Goal: Task Accomplishment & Management: Use online tool/utility

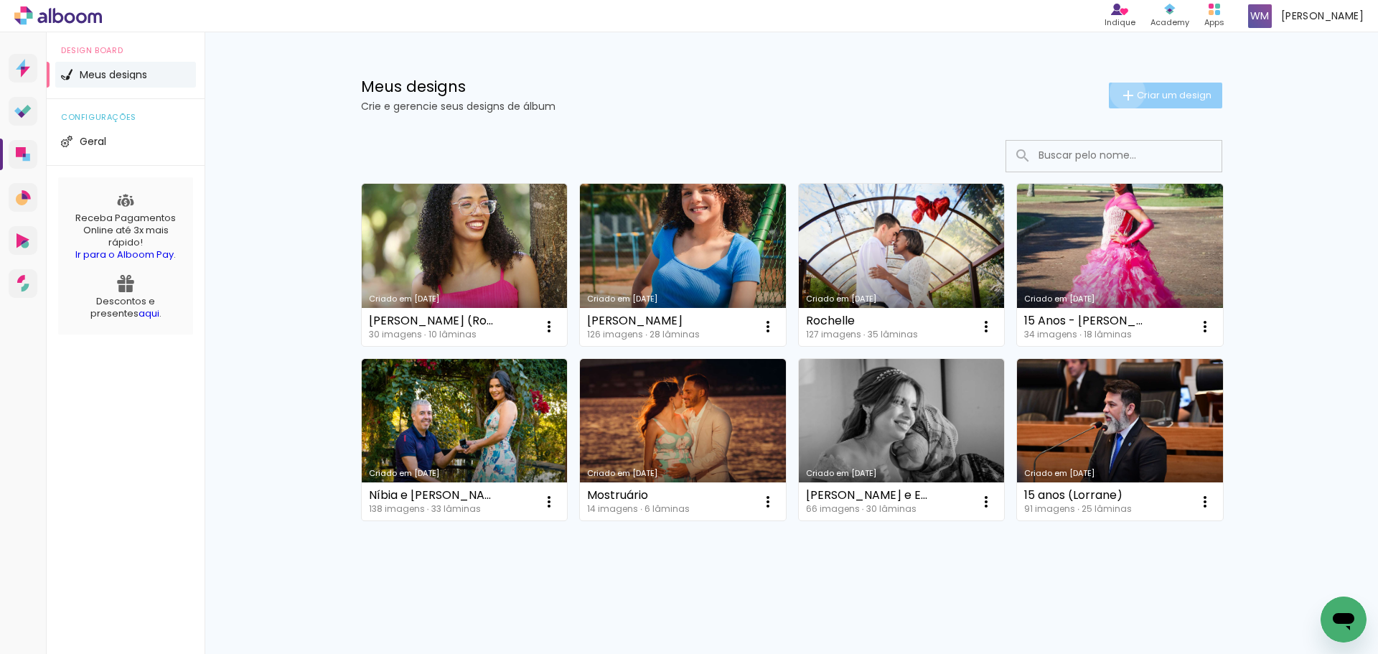
click at [1120, 92] on iron-icon at bounding box center [1128, 95] width 17 height 17
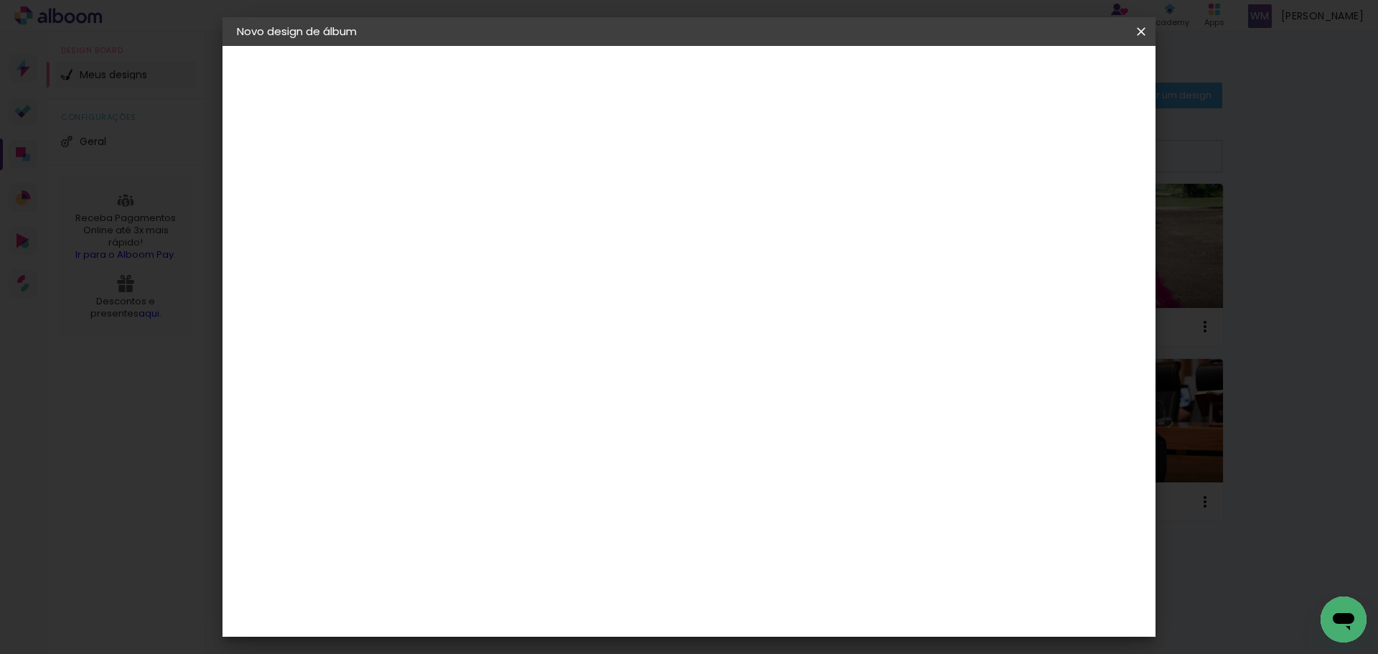
click at [471, 196] on input at bounding box center [471, 193] width 0 height 22
type input "Casamento"
type paper-input "Casamento"
click at [0, 0] on slot "Avançar" at bounding box center [0, 0] width 0 height 0
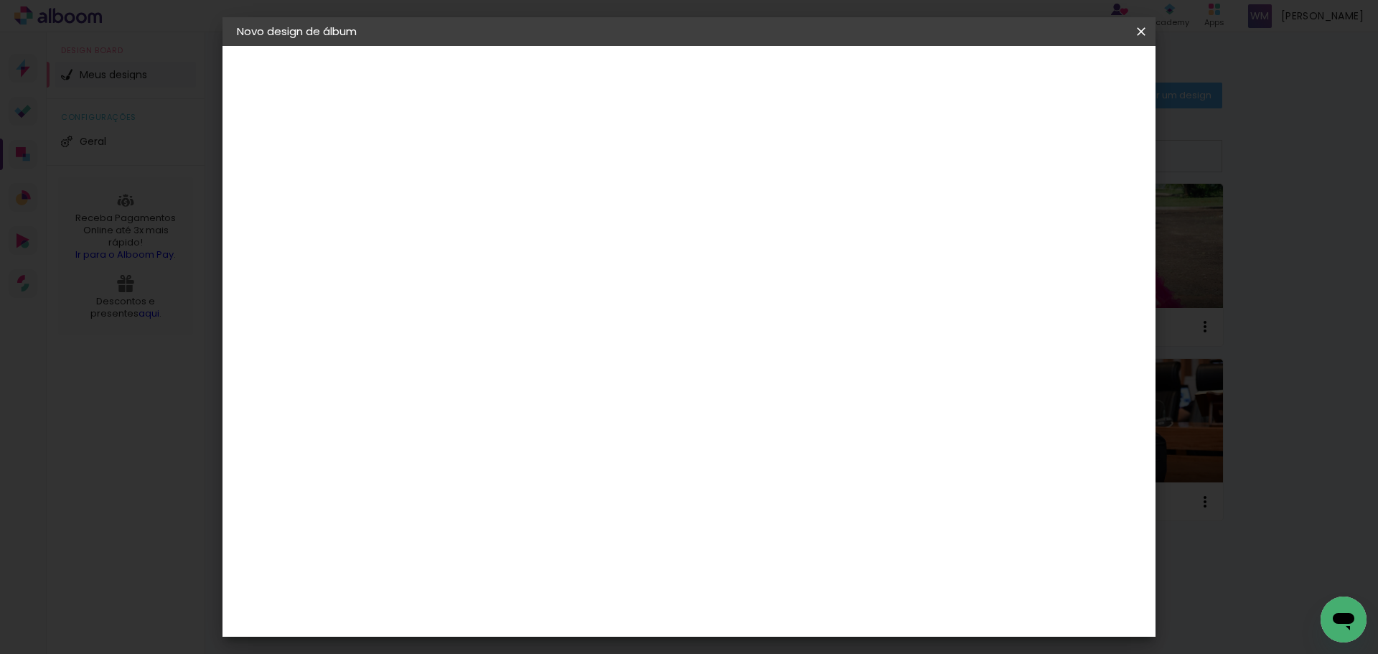
click at [740, 85] on paper-button "Avançar" at bounding box center [705, 76] width 70 height 24
click at [568, 573] on span "30 × 30" at bounding box center [535, 587] width 67 height 29
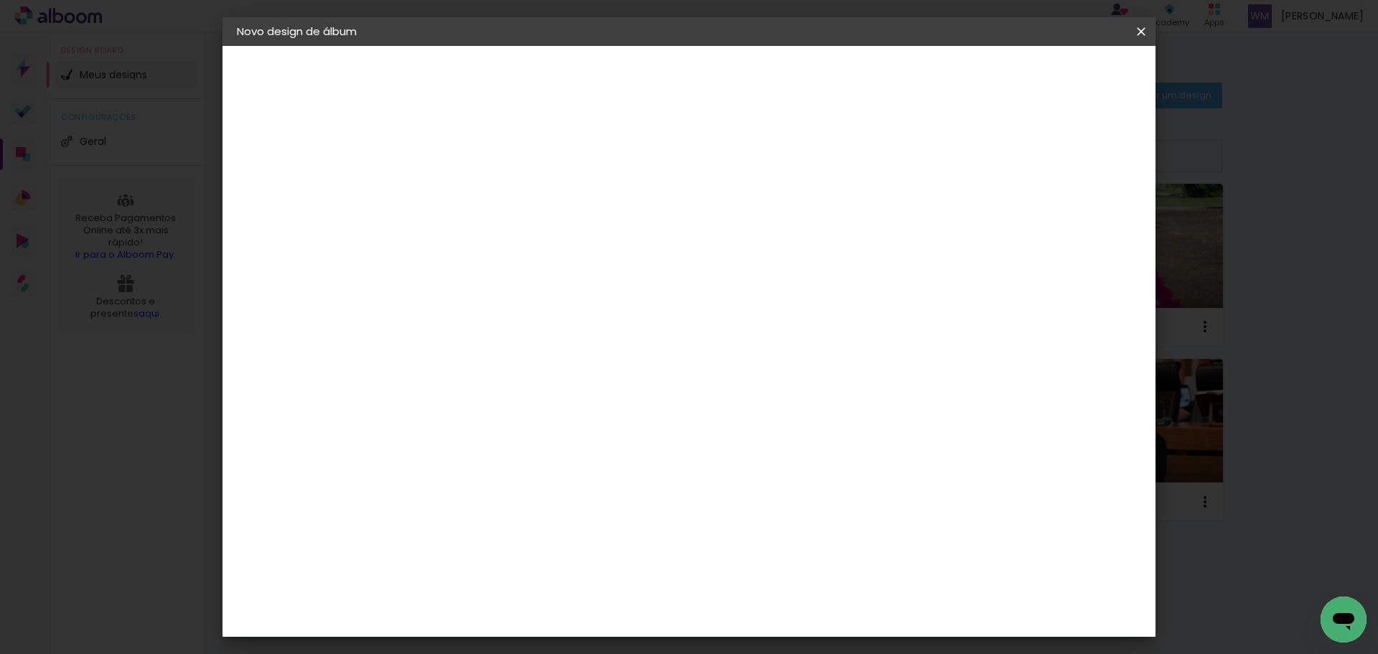
click at [705, 88] on paper-button "Avançar" at bounding box center [670, 76] width 70 height 24
click at [970, 158] on div at bounding box center [963, 155] width 13 height 13
type paper-checkbox "on"
click at [1051, 75] on span "Iniciar design" at bounding box center [1018, 76] width 65 height 10
